Goal: Find specific page/section: Find specific page/section

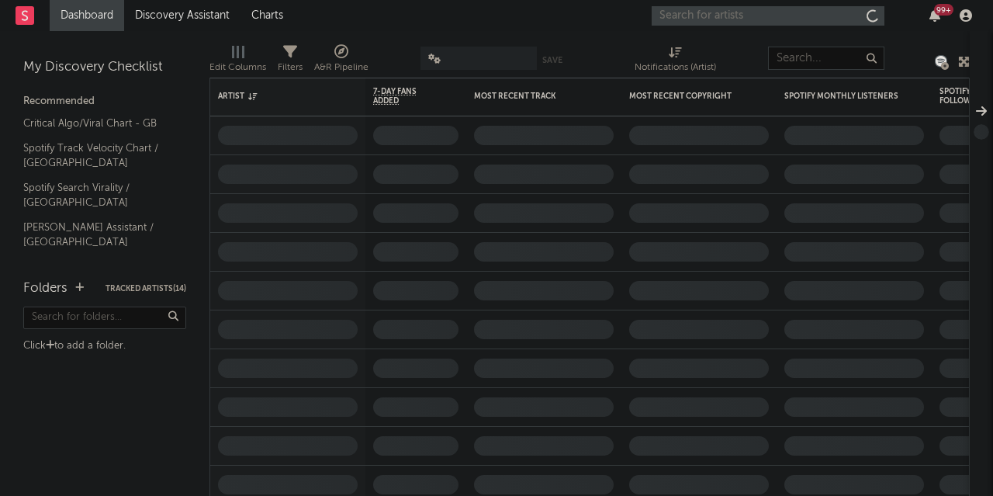
click at [734, 16] on input "text" at bounding box center [767, 15] width 233 height 19
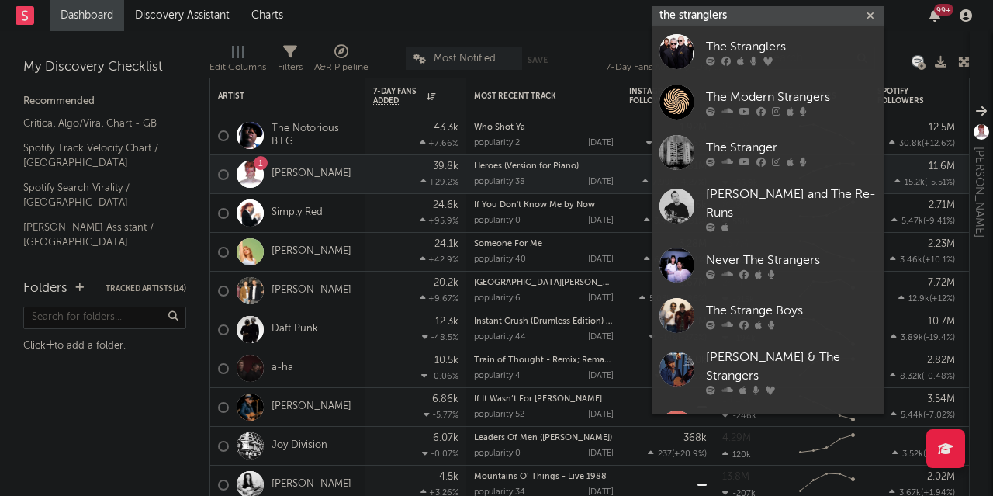
type input "the stranglers"
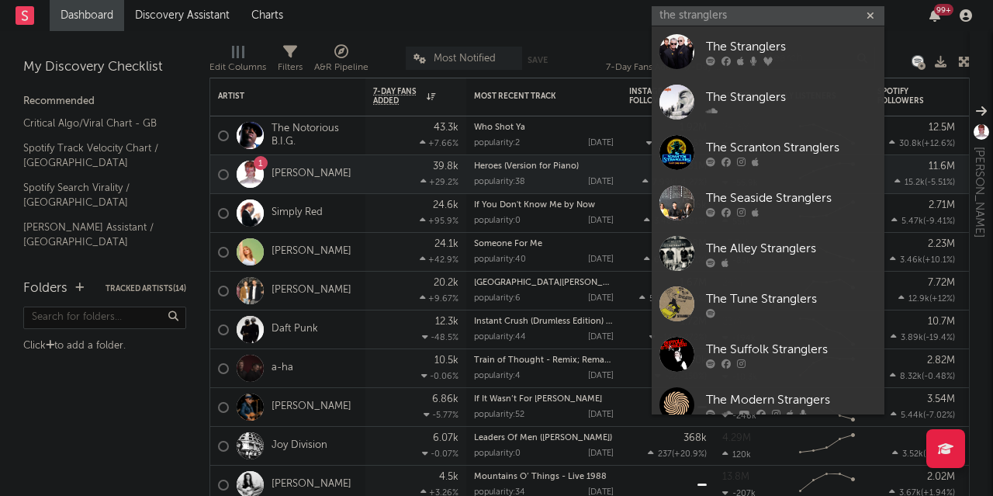
click at [746, 36] on link "The Stranglers" at bounding box center [767, 51] width 233 height 50
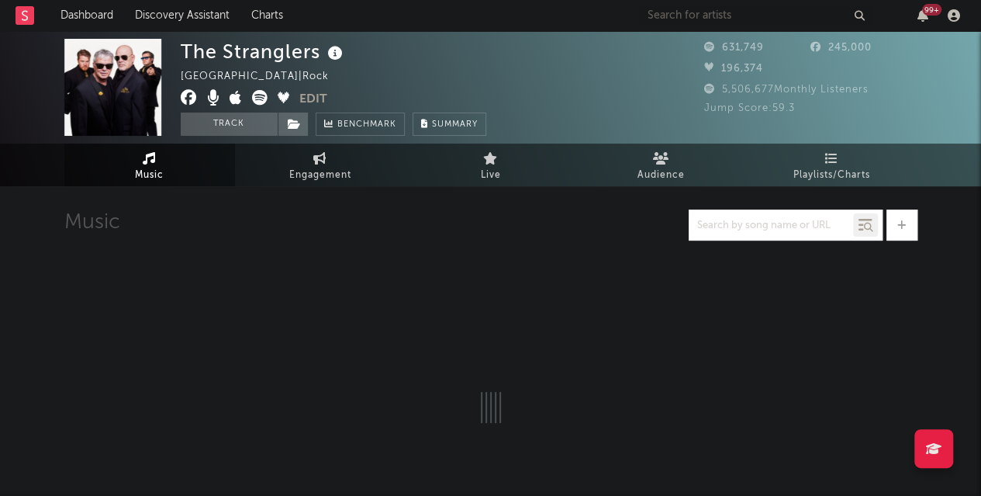
select select "6m"
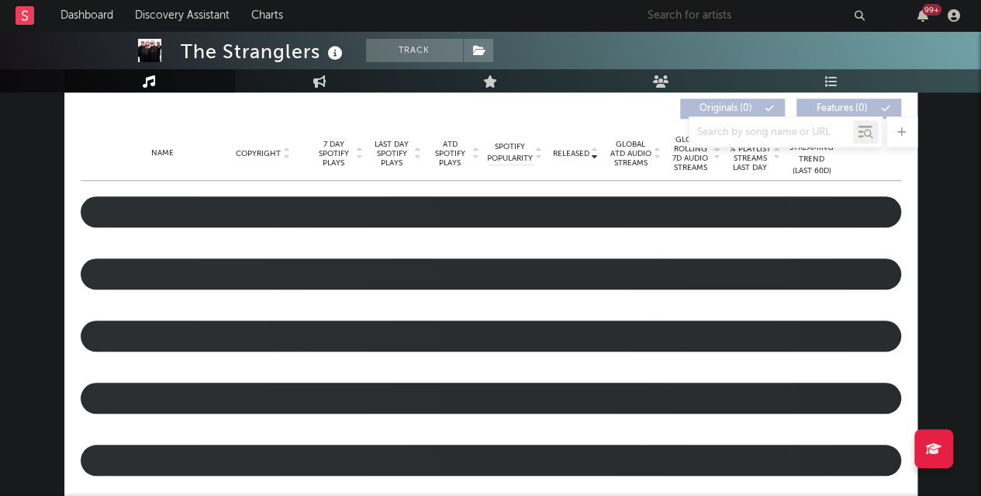
scroll to position [595, 0]
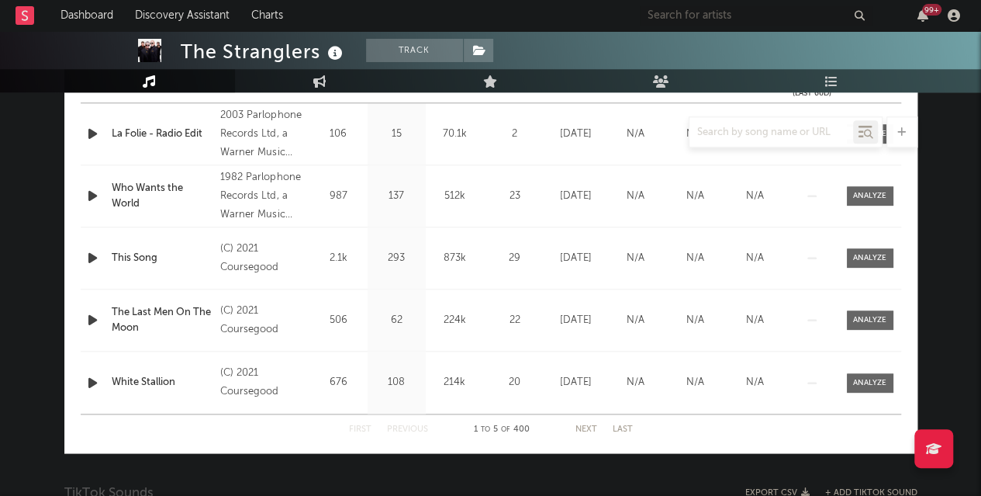
scroll to position [672, 0]
